Goal: Task Accomplishment & Management: Use online tool/utility

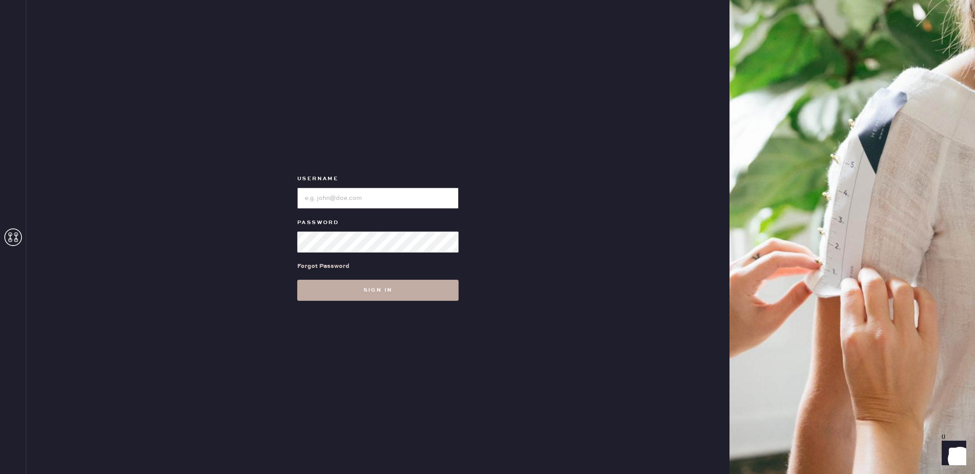
type input "reformationbellevue"
click at [377, 289] on button "Sign in" at bounding box center [377, 290] width 161 height 21
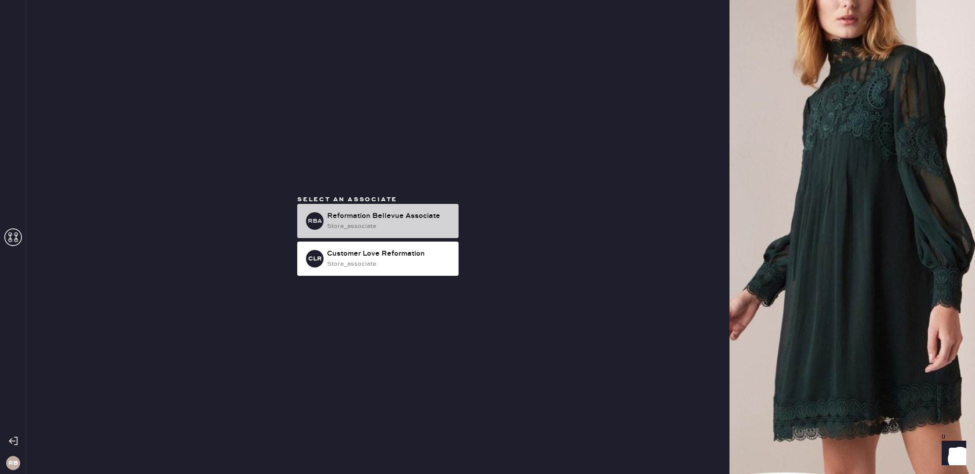
click at [397, 229] on div "store_associate" at bounding box center [389, 226] width 125 height 10
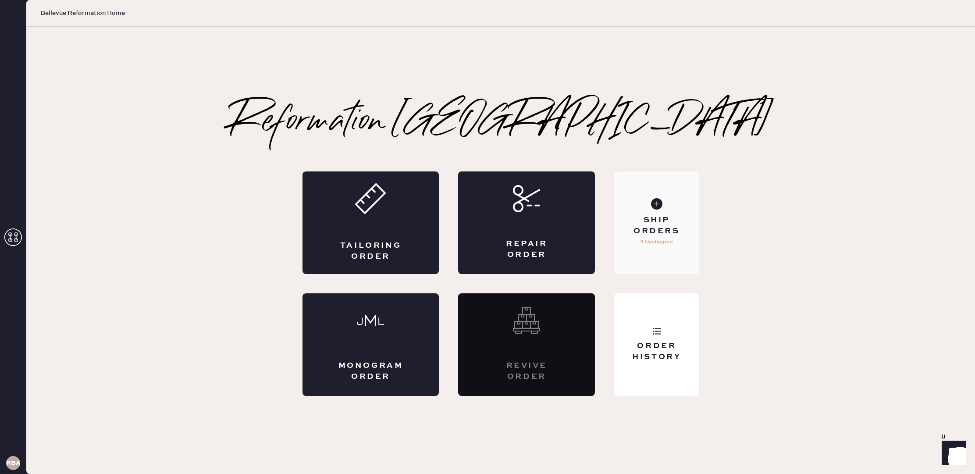
click at [640, 224] on div "Ship Orders" at bounding box center [656, 226] width 71 height 22
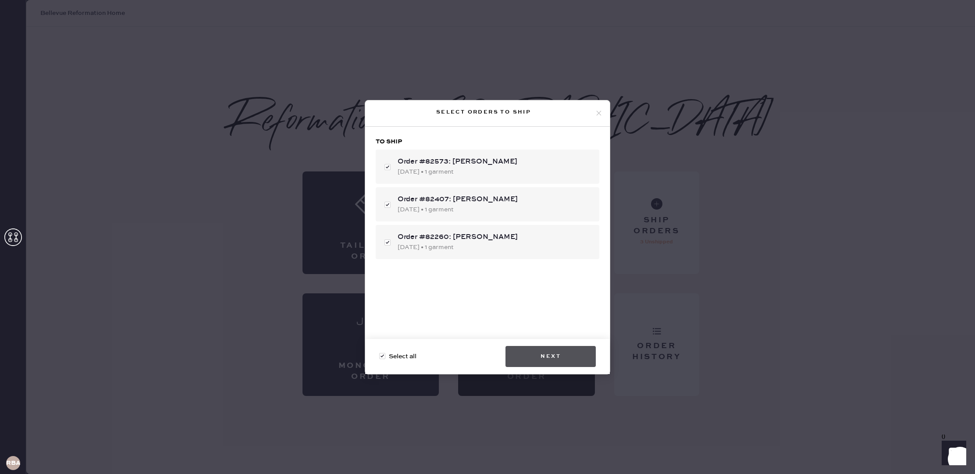
click at [546, 358] on button "Next" at bounding box center [551, 356] width 90 height 21
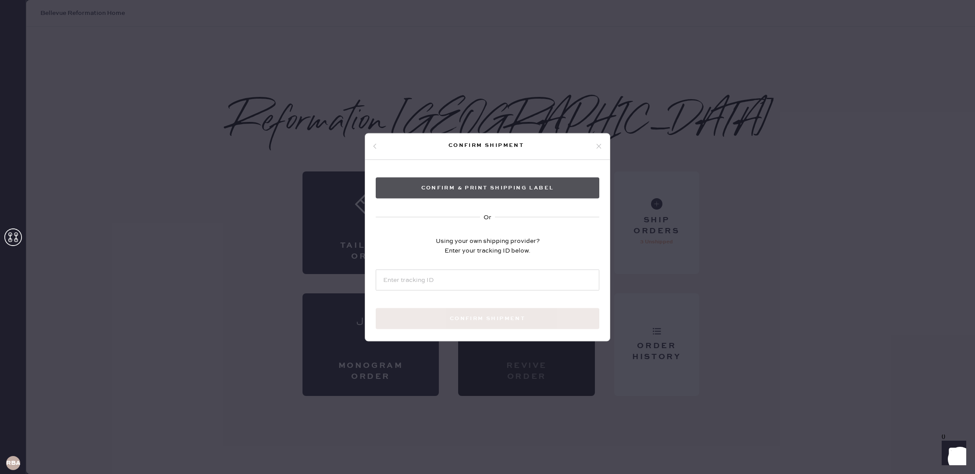
click at [506, 191] on button "Confirm & Print shipping label" at bounding box center [488, 187] width 224 height 21
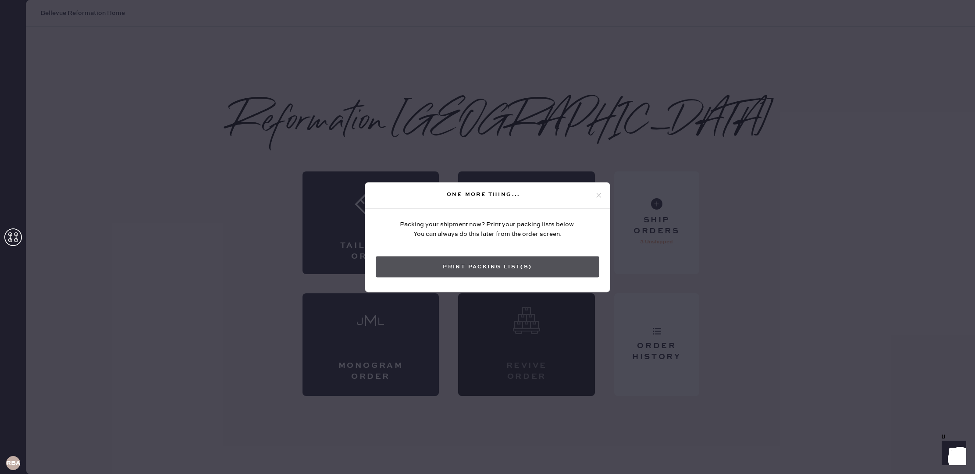
click at [490, 268] on button "Print Packing List(s)" at bounding box center [488, 266] width 224 height 21
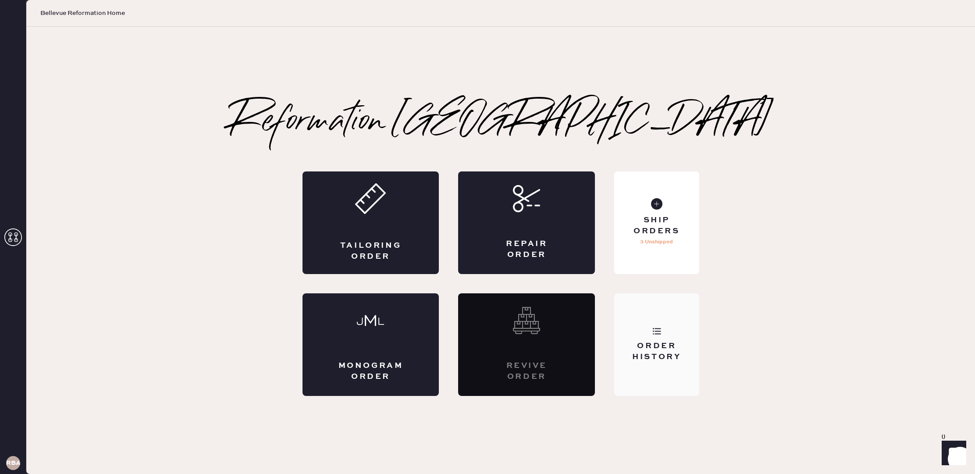
click at [660, 332] on icon at bounding box center [657, 331] width 9 height 9
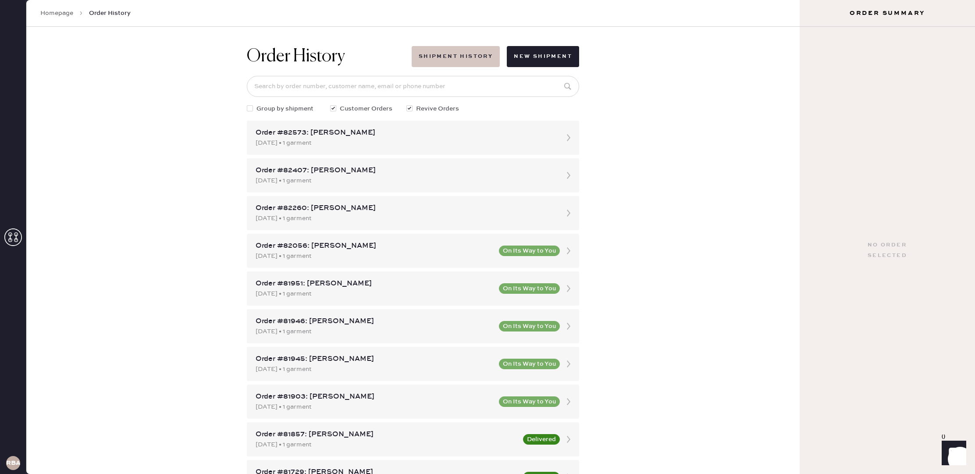
click at [464, 56] on button "Shipment History" at bounding box center [456, 56] width 88 height 21
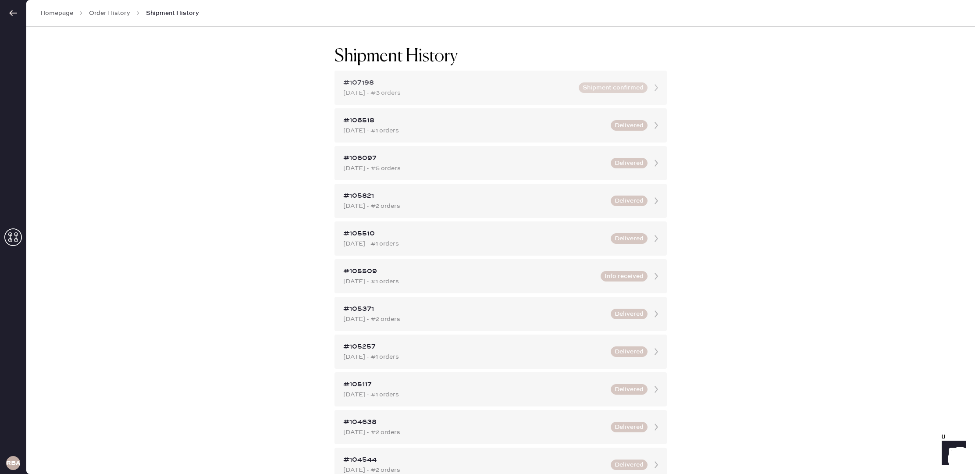
click at [549, 88] on div "[DATE] - #3 orders" at bounding box center [458, 93] width 230 height 10
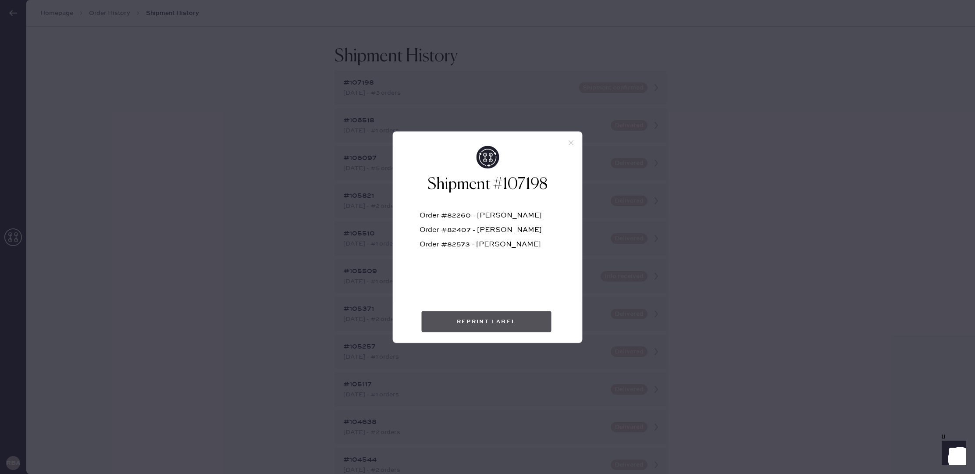
click at [501, 326] on button "Reprint Label" at bounding box center [487, 321] width 130 height 21
click at [573, 143] on icon at bounding box center [571, 143] width 8 height 8
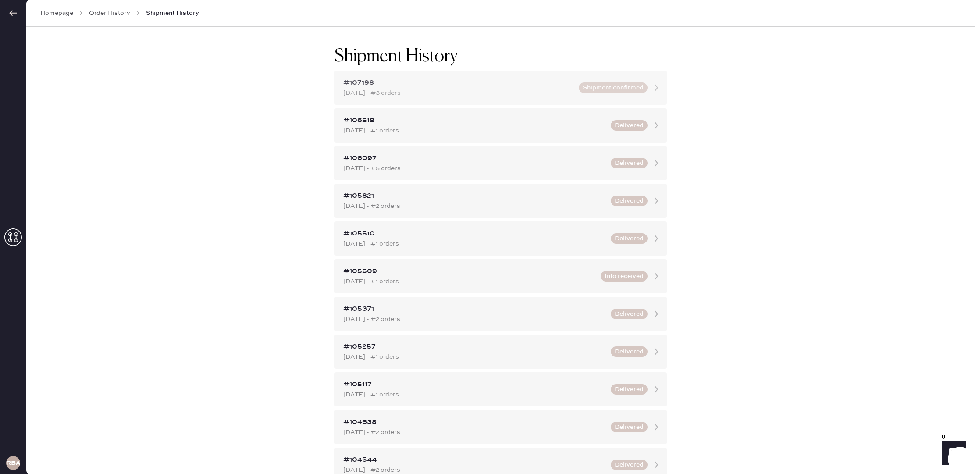
click at [453, 81] on div "#107198" at bounding box center [458, 83] width 230 height 11
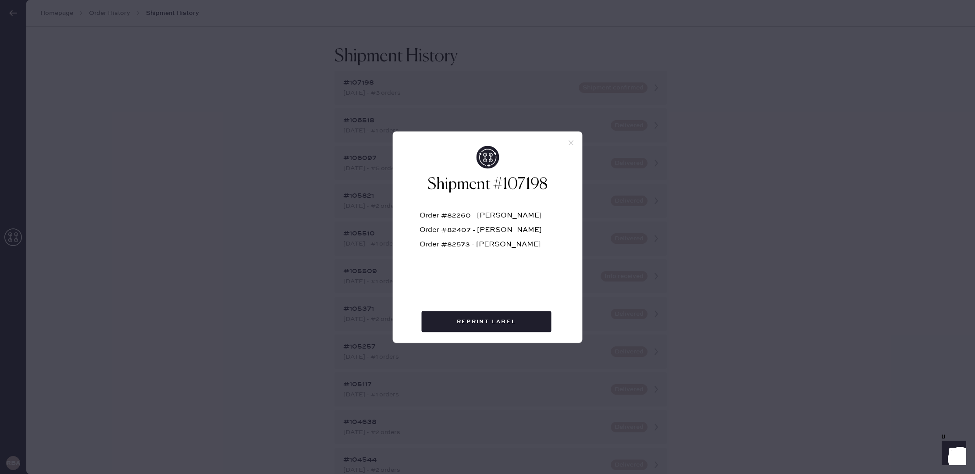
click at [442, 82] on div "Shipment #107198 Order #82260 - [PERSON_NAME] Order #82407 - [PERSON_NAME] Orde…" at bounding box center [487, 237] width 975 height 474
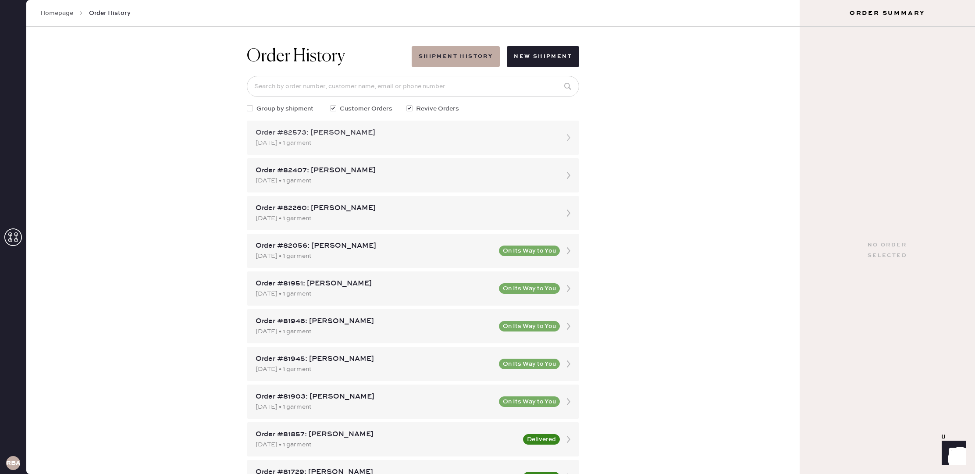
click at [439, 136] on div "Order #82573: [PERSON_NAME]" at bounding box center [405, 133] width 299 height 11
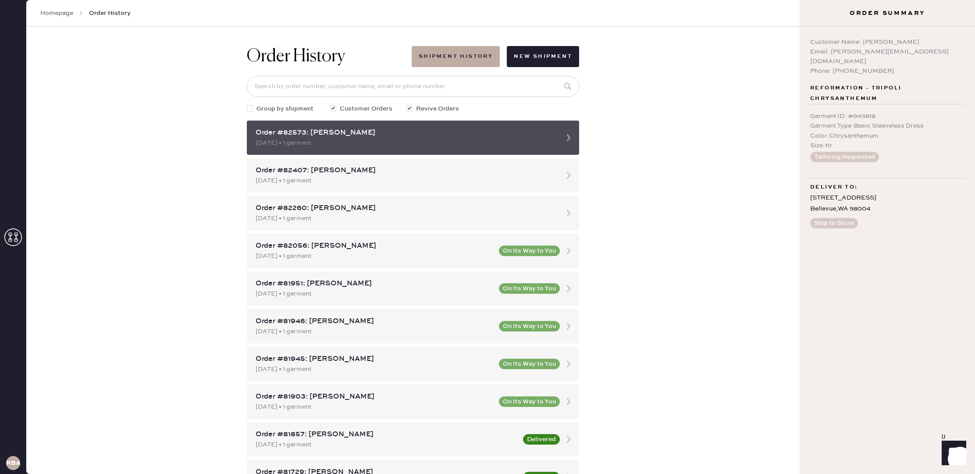
click at [566, 135] on icon at bounding box center [569, 138] width 18 height 18
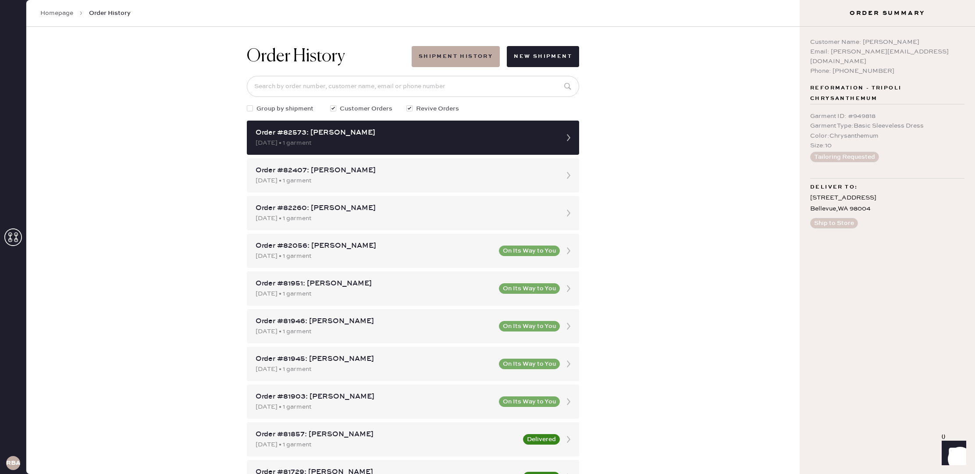
click at [934, 90] on span "Reformation - Tripoli Chrysanthemum" at bounding box center [887, 93] width 154 height 21
click at [867, 92] on span "Reformation - Tripoli Chrysanthemum" at bounding box center [887, 93] width 154 height 21
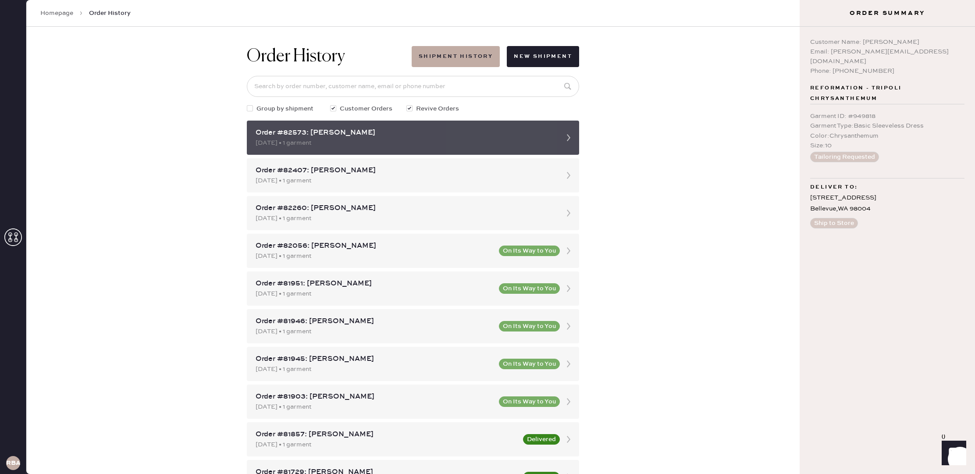
click at [303, 131] on div "Order #82573: [PERSON_NAME]" at bounding box center [405, 133] width 299 height 11
click at [298, 134] on div "Order #82573: [PERSON_NAME]" at bounding box center [405, 133] width 299 height 11
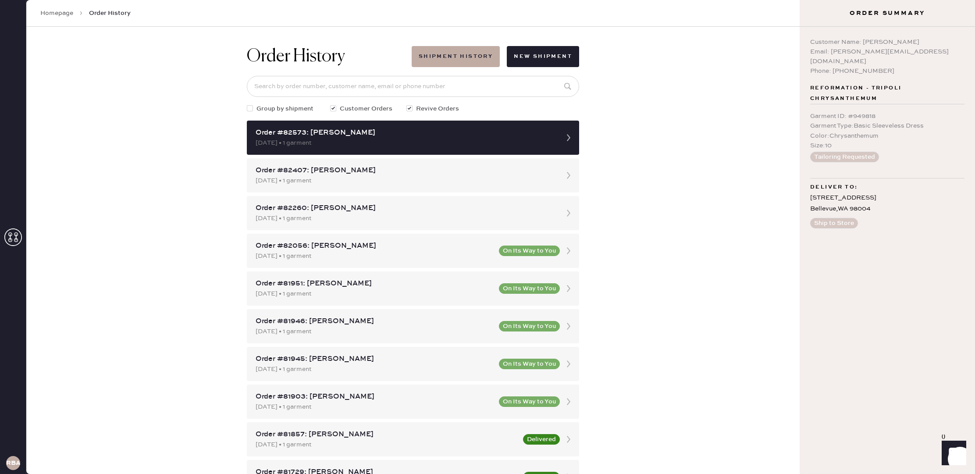
click at [665, 210] on div "Order History Shipment History New Shipment Group by shipment Customer Orders R…" at bounding box center [413, 250] width 774 height 447
drag, startPoint x: 850, startPoint y: 214, endPoint x: 847, endPoint y: 181, distance: 33.9
click at [849, 218] on button "Ship to Store" at bounding box center [834, 223] width 48 height 11
drag, startPoint x: 847, startPoint y: 159, endPoint x: 843, endPoint y: 150, distance: 10.0
click at [845, 154] on div "Customer Name: [PERSON_NAME] Email: [PERSON_NAME][EMAIL_ADDRESS][DOMAIN_NAME] P…" at bounding box center [887, 250] width 175 height 447
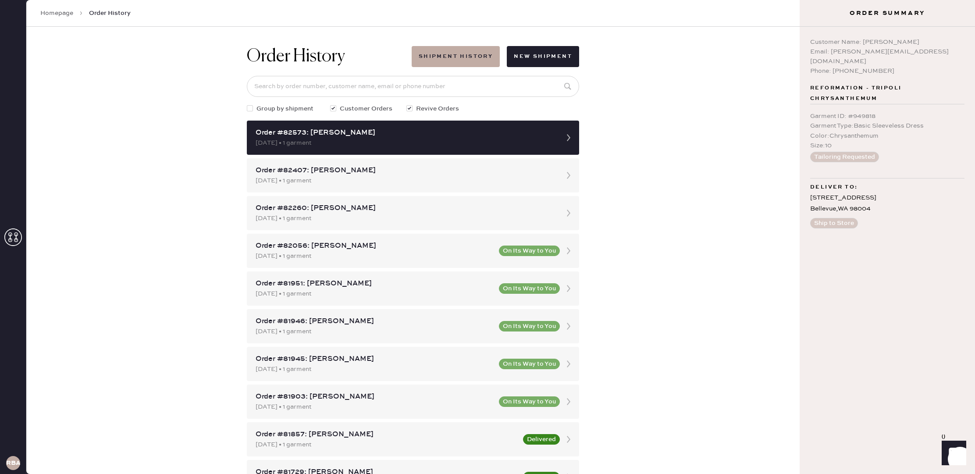
click at [840, 121] on div "Garment Type : Basic Sleeveless Dress" at bounding box center [887, 126] width 154 height 10
drag, startPoint x: 852, startPoint y: 74, endPoint x: 859, endPoint y: 60, distance: 14.9
click at [856, 69] on div "Customer Name: [PERSON_NAME] Email: [PERSON_NAME][EMAIL_ADDRESS][DOMAIN_NAME] P…" at bounding box center [887, 250] width 175 height 447
click at [859, 53] on div "Email: [PERSON_NAME][EMAIL_ADDRESS][DOMAIN_NAME]" at bounding box center [887, 56] width 154 height 19
click at [917, 66] on div "Phone: [PHONE_NUMBER]" at bounding box center [887, 71] width 154 height 10
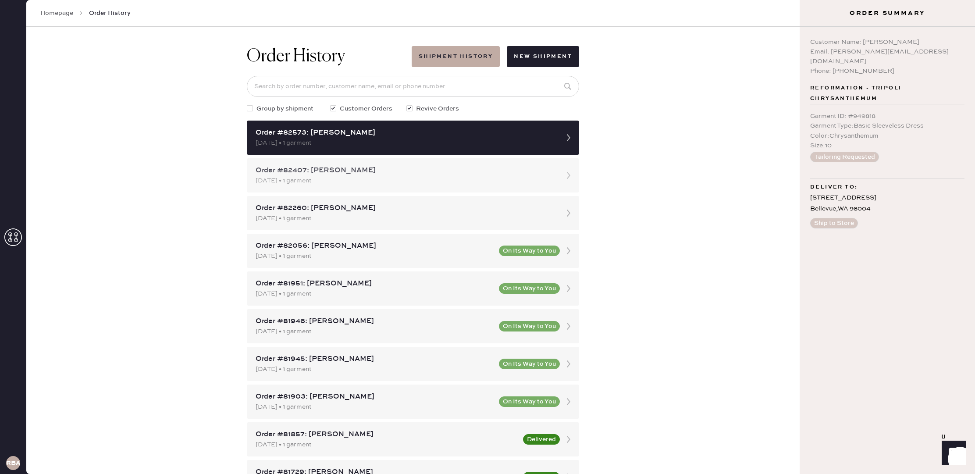
click at [507, 171] on div "Order #82407: [PERSON_NAME]" at bounding box center [405, 170] width 299 height 11
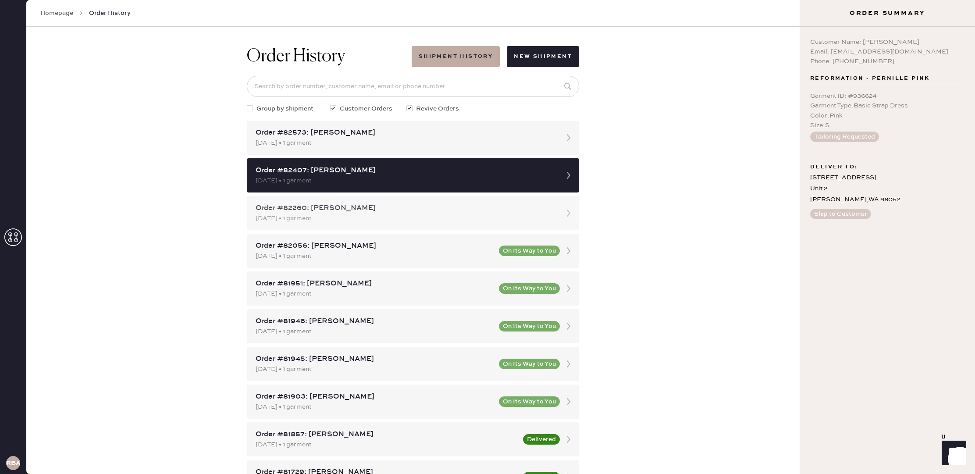
click at [534, 214] on div "[DATE] • 1 garment" at bounding box center [405, 219] width 299 height 10
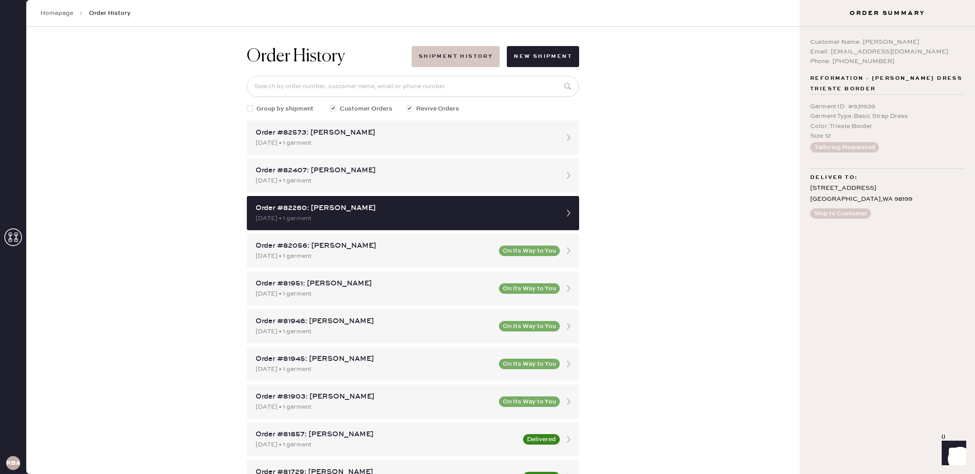
click at [460, 54] on button "Shipment History" at bounding box center [456, 56] width 88 height 21
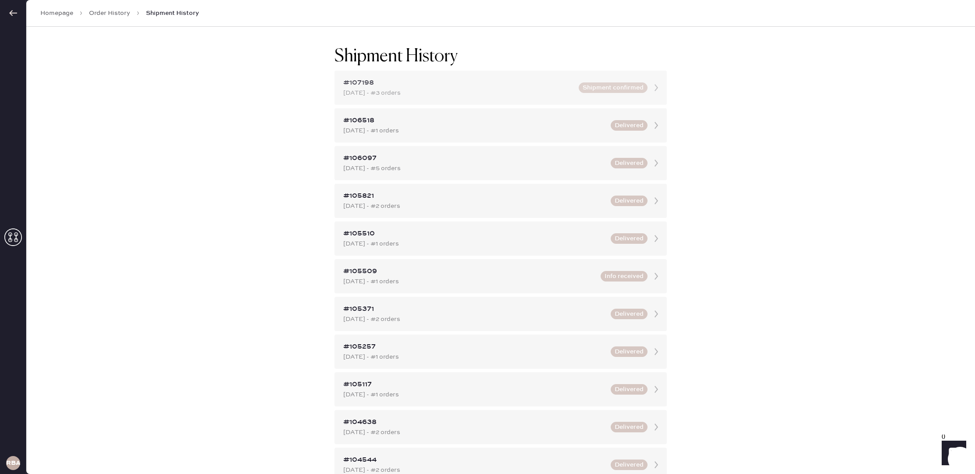
click at [656, 88] on icon at bounding box center [657, 88] width 18 height 18
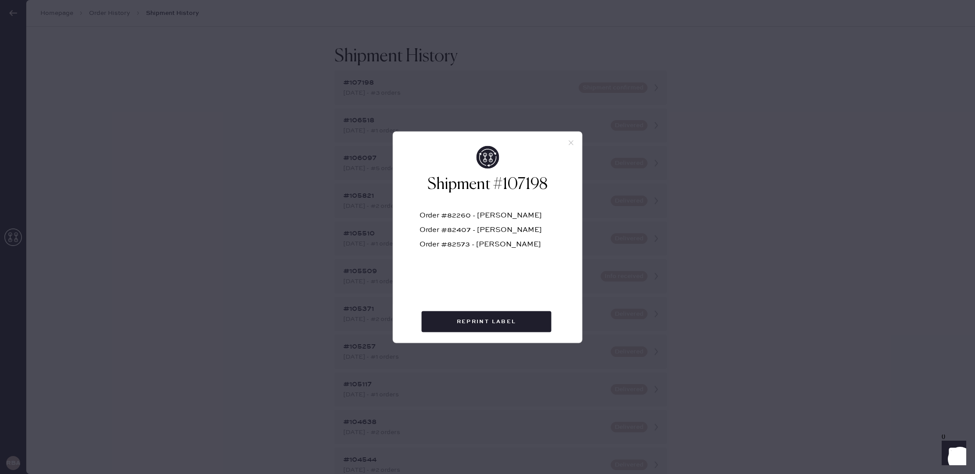
click at [499, 224] on div "Order #82260 - [PERSON_NAME]" at bounding box center [488, 219] width 136 height 14
click at [503, 318] on button "Reprint Label" at bounding box center [487, 321] width 130 height 21
click at [573, 142] on icon at bounding box center [571, 143] width 8 height 8
